Goal: Task Accomplishment & Management: Complete application form

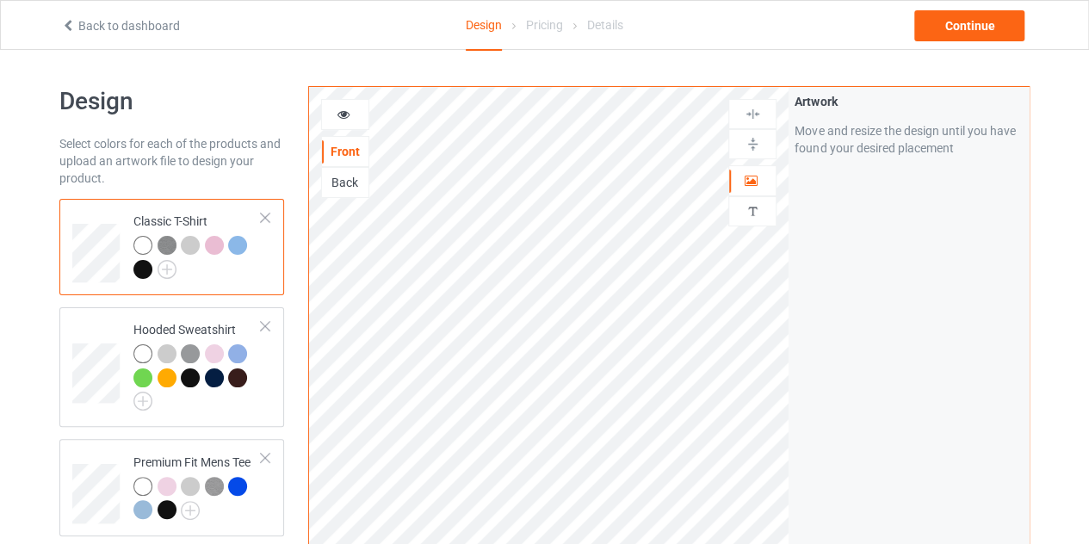
click at [81, 24] on link "Back to dashboard" at bounding box center [120, 26] width 119 height 14
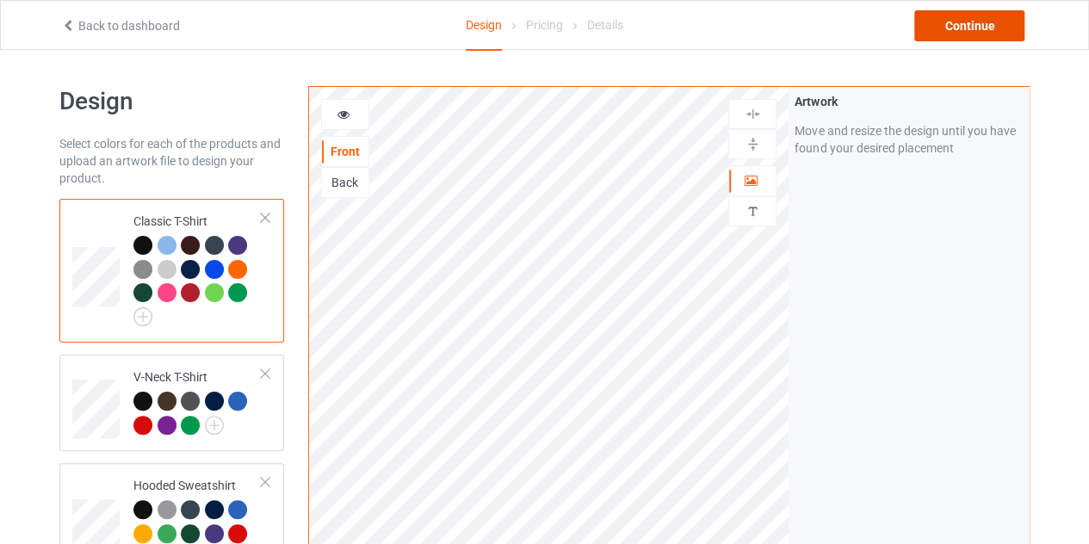
click at [971, 28] on div "Continue" at bounding box center [969, 25] width 110 height 31
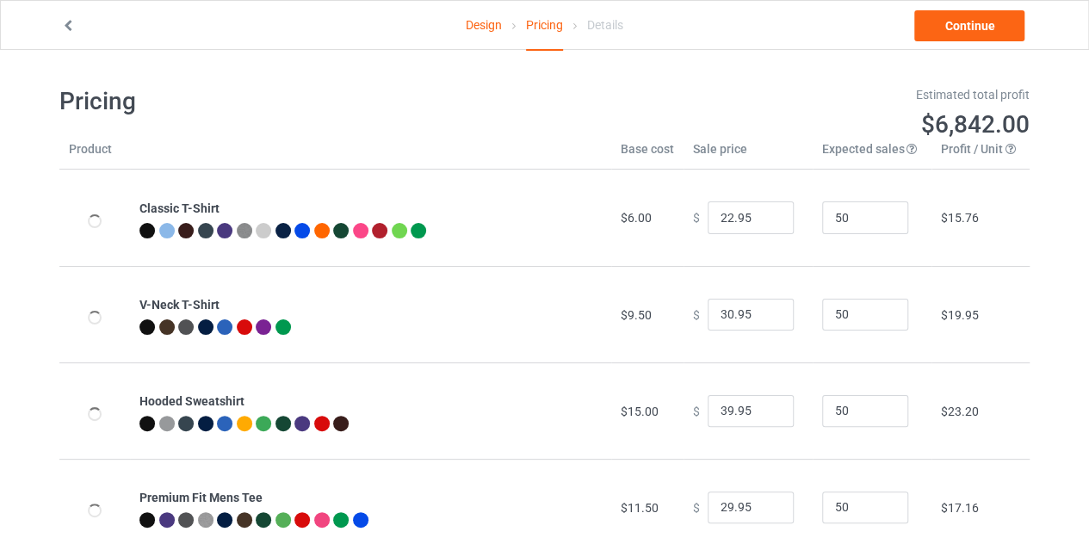
type input "26.95"
type input "46.95"
type input "32.95"
type input "39.95"
click at [878, 220] on input "49" at bounding box center [865, 217] width 86 height 33
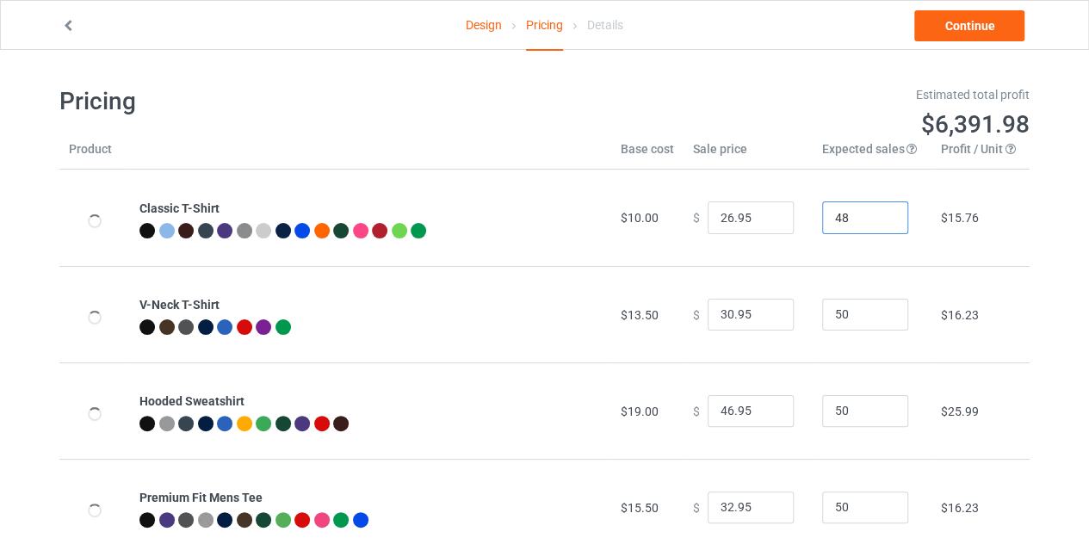
click at [878, 220] on input "48" at bounding box center [865, 217] width 86 height 33
click at [878, 220] on input "47" at bounding box center [865, 217] width 86 height 33
click at [878, 220] on input "46" at bounding box center [865, 217] width 86 height 33
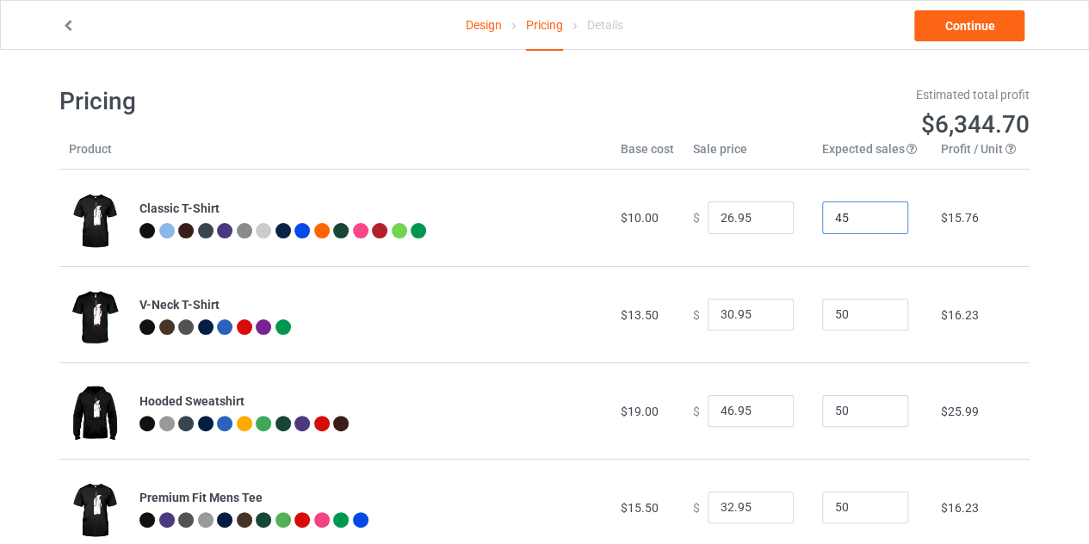
click at [878, 220] on input "45" at bounding box center [865, 217] width 86 height 33
click at [878, 220] on input "44" at bounding box center [865, 217] width 86 height 33
click at [878, 220] on input "43" at bounding box center [865, 217] width 86 height 33
click at [878, 223] on input "42" at bounding box center [865, 217] width 86 height 33
type input "41"
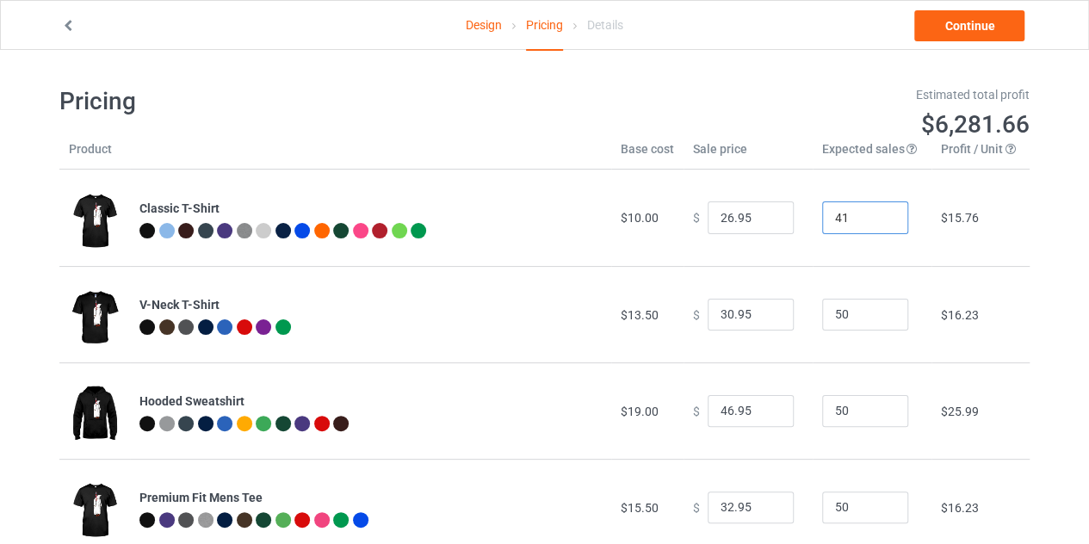
click at [878, 223] on input "41" at bounding box center [865, 217] width 86 height 33
click at [763, 223] on input "25.95" at bounding box center [751, 217] width 86 height 33
click at [763, 223] on input "24.95" at bounding box center [751, 217] width 86 height 33
type input "25.95"
click at [764, 213] on input "25.95" at bounding box center [751, 217] width 86 height 33
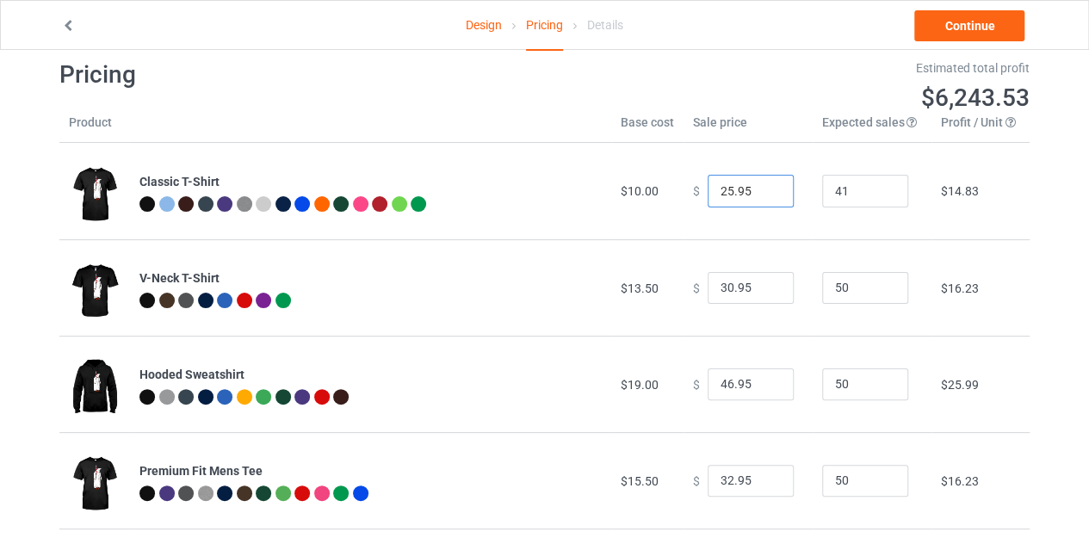
scroll to position [29, 0]
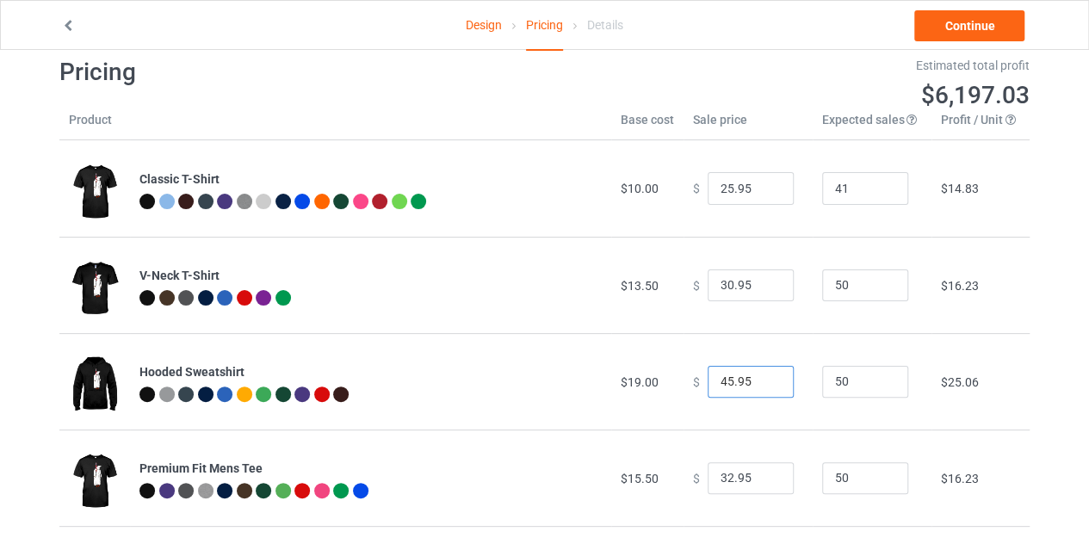
click at [767, 383] on input "45.95" at bounding box center [751, 382] width 86 height 33
click at [767, 383] on input "44.95" at bounding box center [751, 382] width 86 height 33
click at [767, 383] on input "43.95" at bounding box center [751, 382] width 86 height 33
click at [767, 383] on input "42.95" at bounding box center [751, 382] width 86 height 33
click at [767, 383] on input "41.95" at bounding box center [751, 382] width 86 height 33
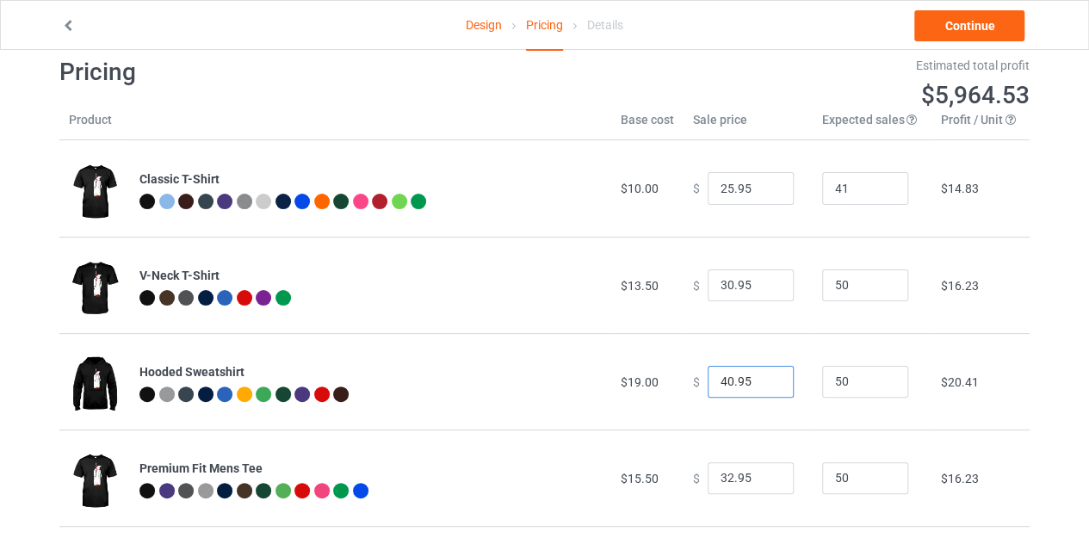
click at [767, 383] on input "40.95" at bounding box center [751, 382] width 86 height 33
type input "39.95"
click at [767, 383] on input "39.95" at bounding box center [751, 382] width 86 height 33
click at [978, 23] on link "Continue" at bounding box center [969, 25] width 110 height 31
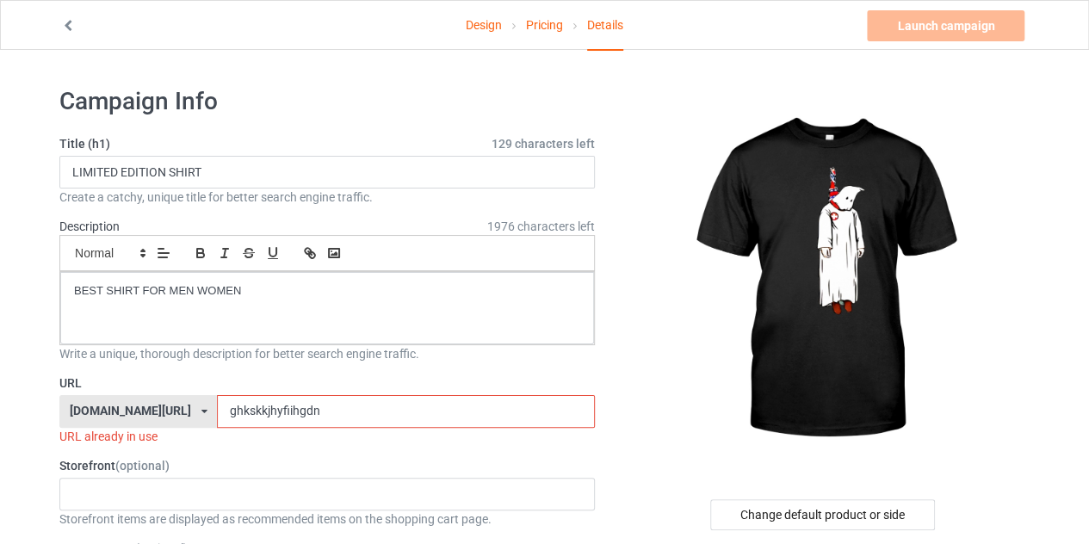
click at [402, 406] on input "ghkskkjhyfiihgdn" at bounding box center [405, 411] width 377 height 33
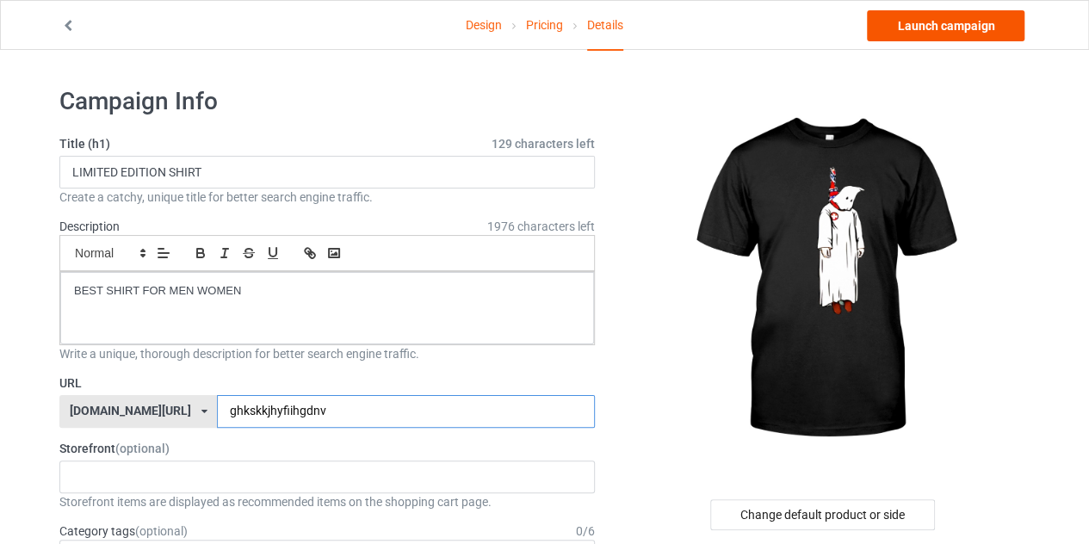
type input "ghkskkjhyfiihgdnv"
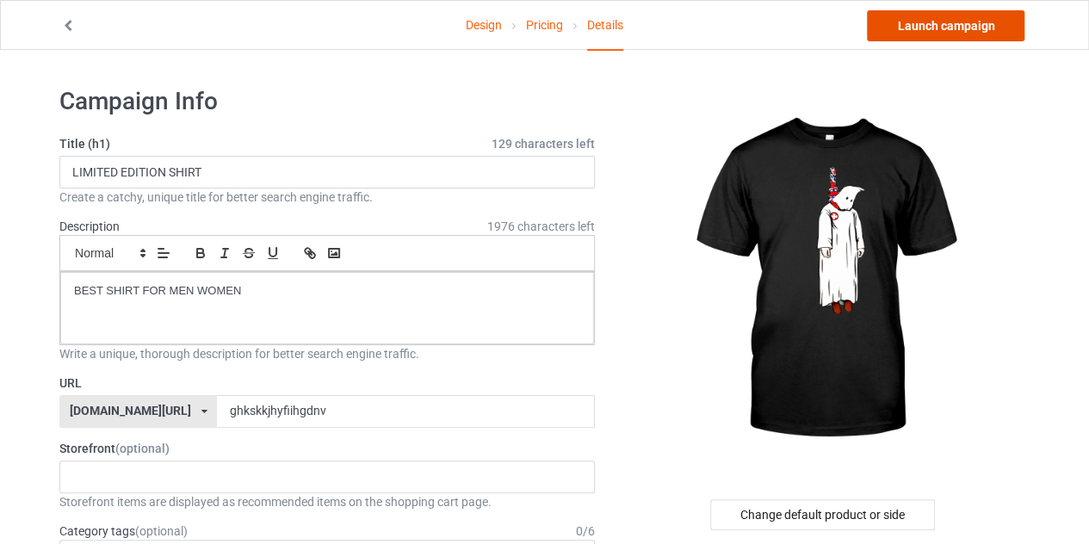
click at [957, 16] on link "Launch campaign" at bounding box center [946, 25] width 158 height 31
